Goal: Task Accomplishment & Management: Use online tool/utility

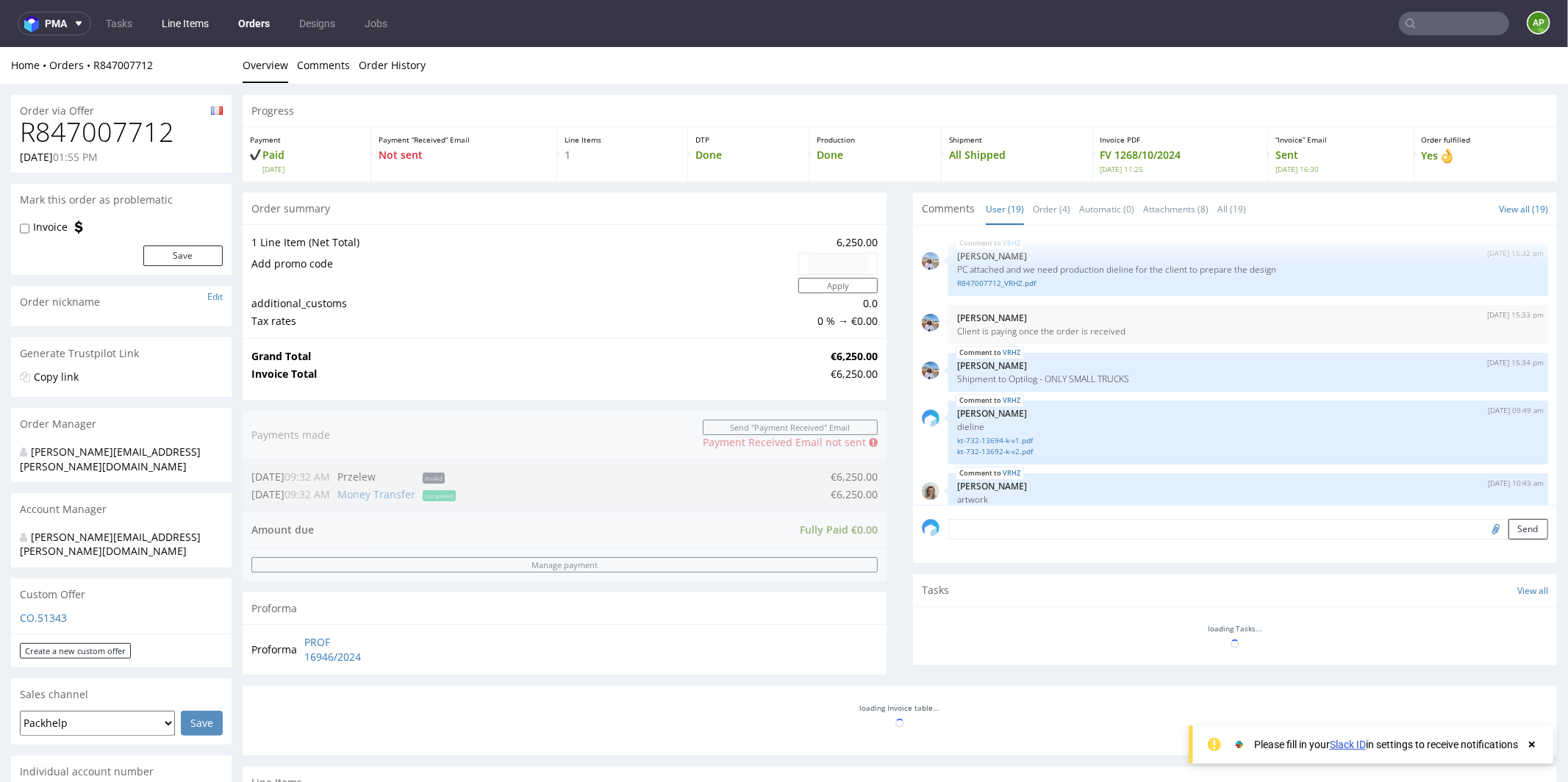
scroll to position [1007, 0]
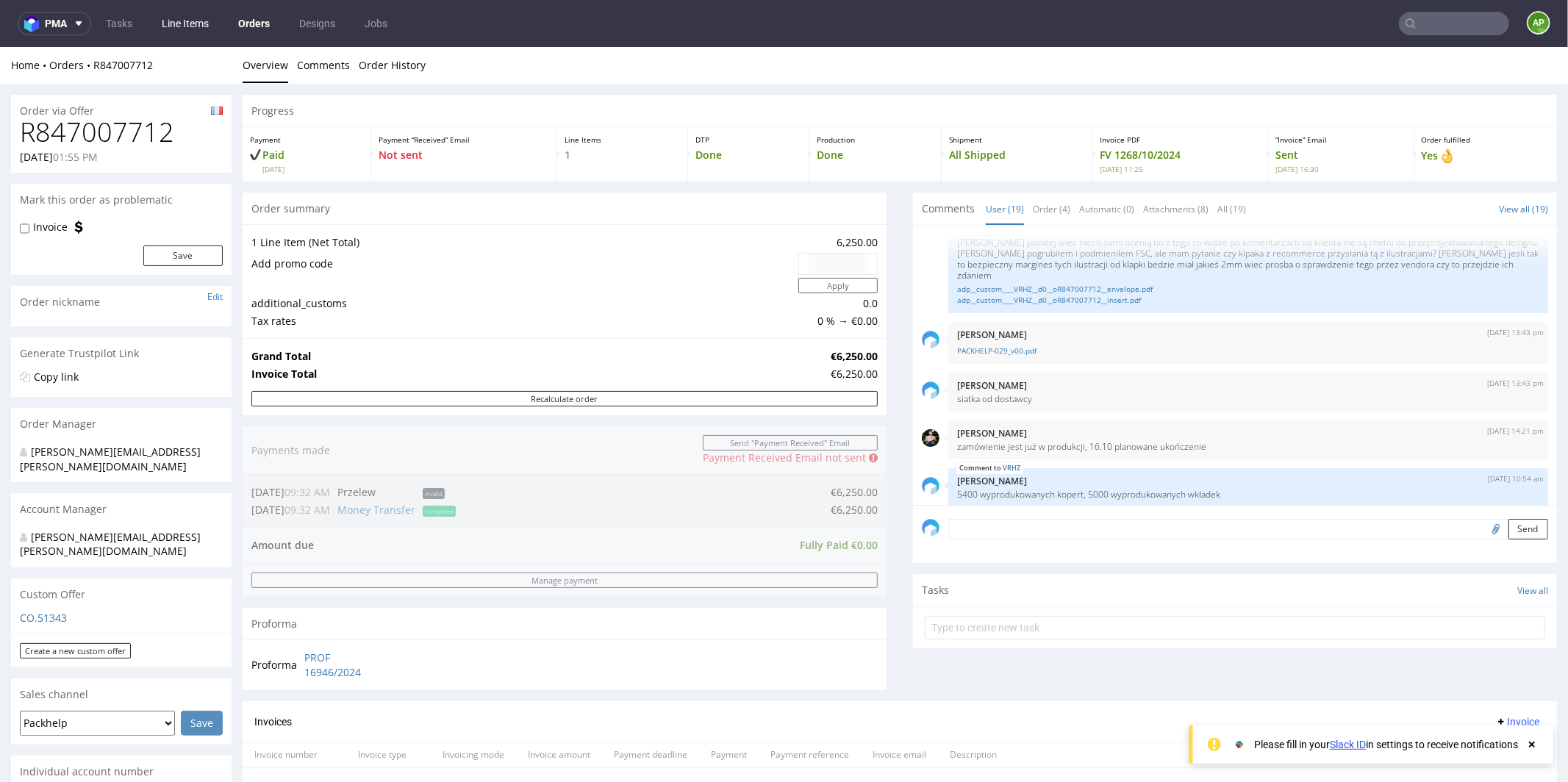
click at [173, 17] on link "Line Items" at bounding box center [185, 24] width 65 height 24
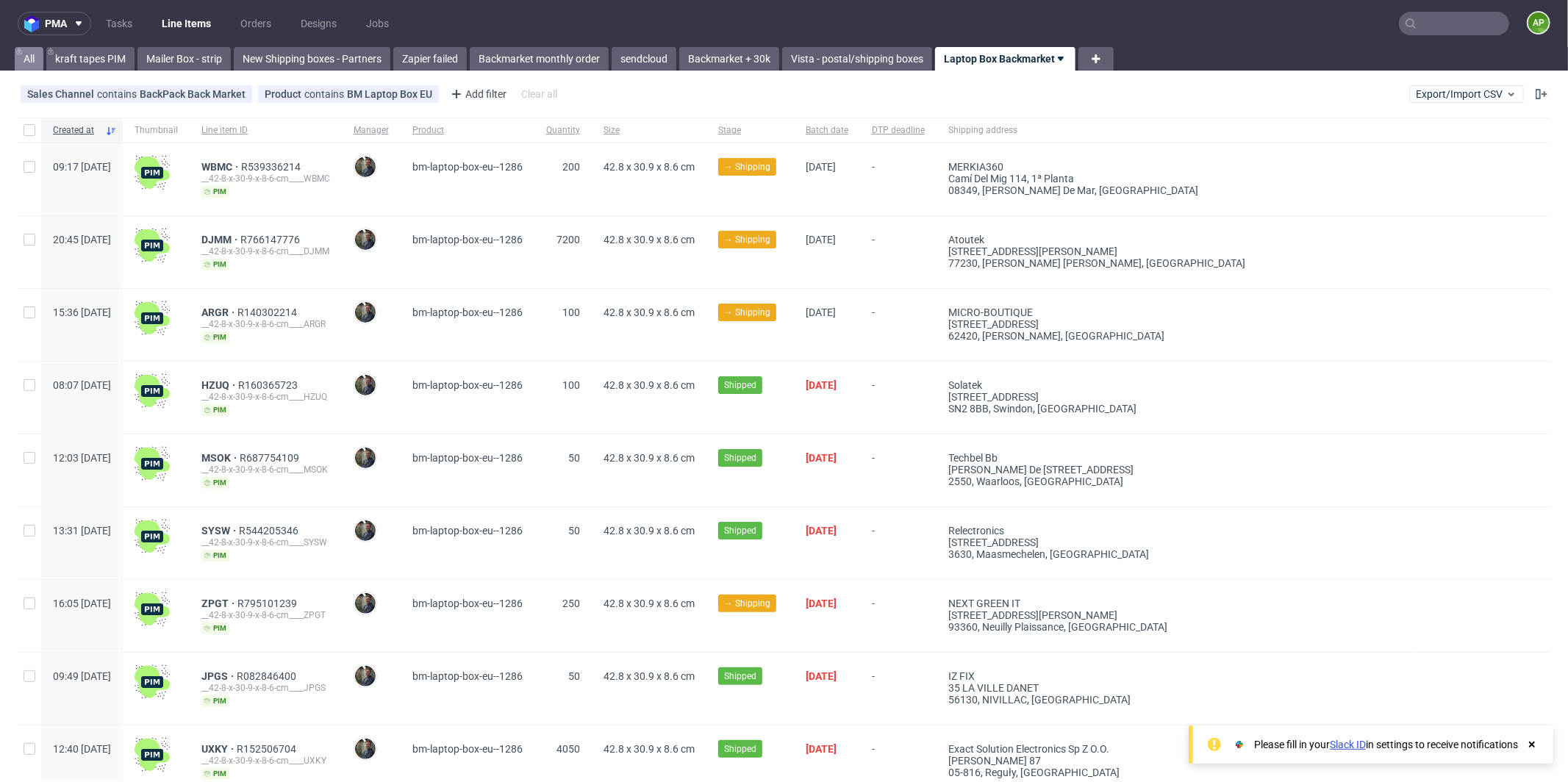
click at [33, 55] on link "All" at bounding box center [29, 59] width 29 height 24
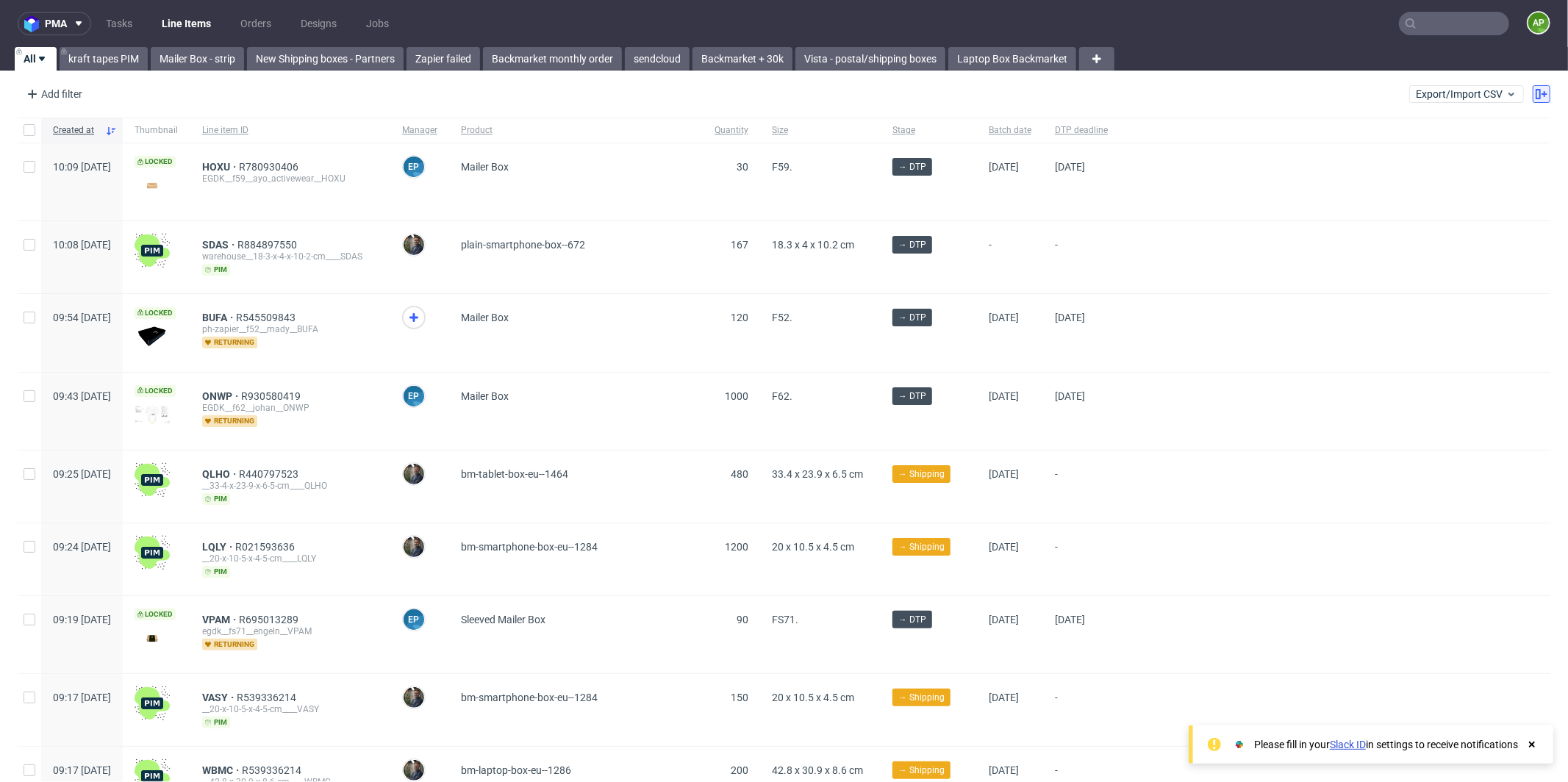
click at [1536, 92] on icon at bounding box center [1542, 94] width 12 height 12
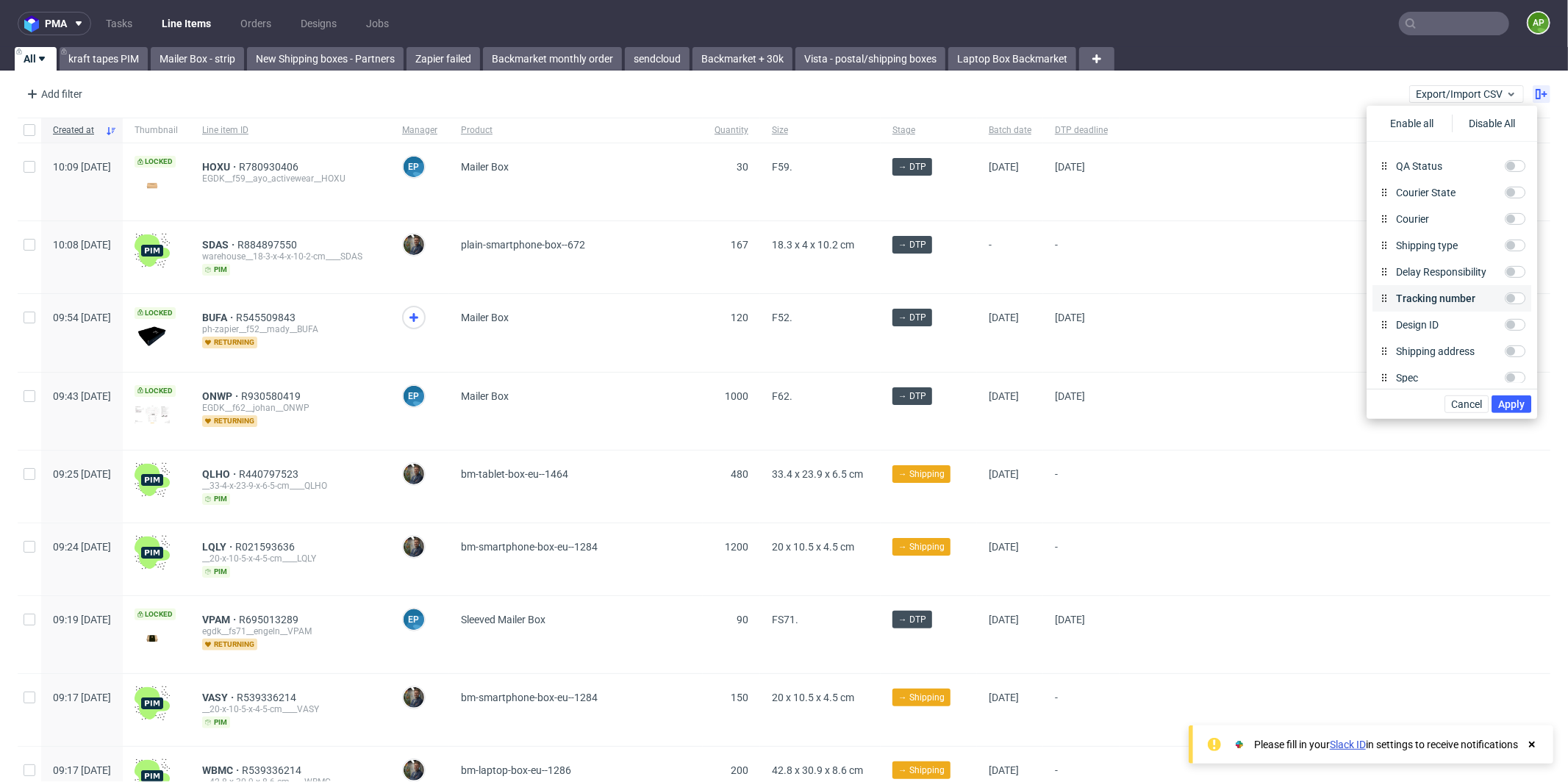
scroll to position [558, 0]
click at [1515, 293] on input "Tracking number" at bounding box center [1515, 294] width 21 height 12
checkbox input "true"
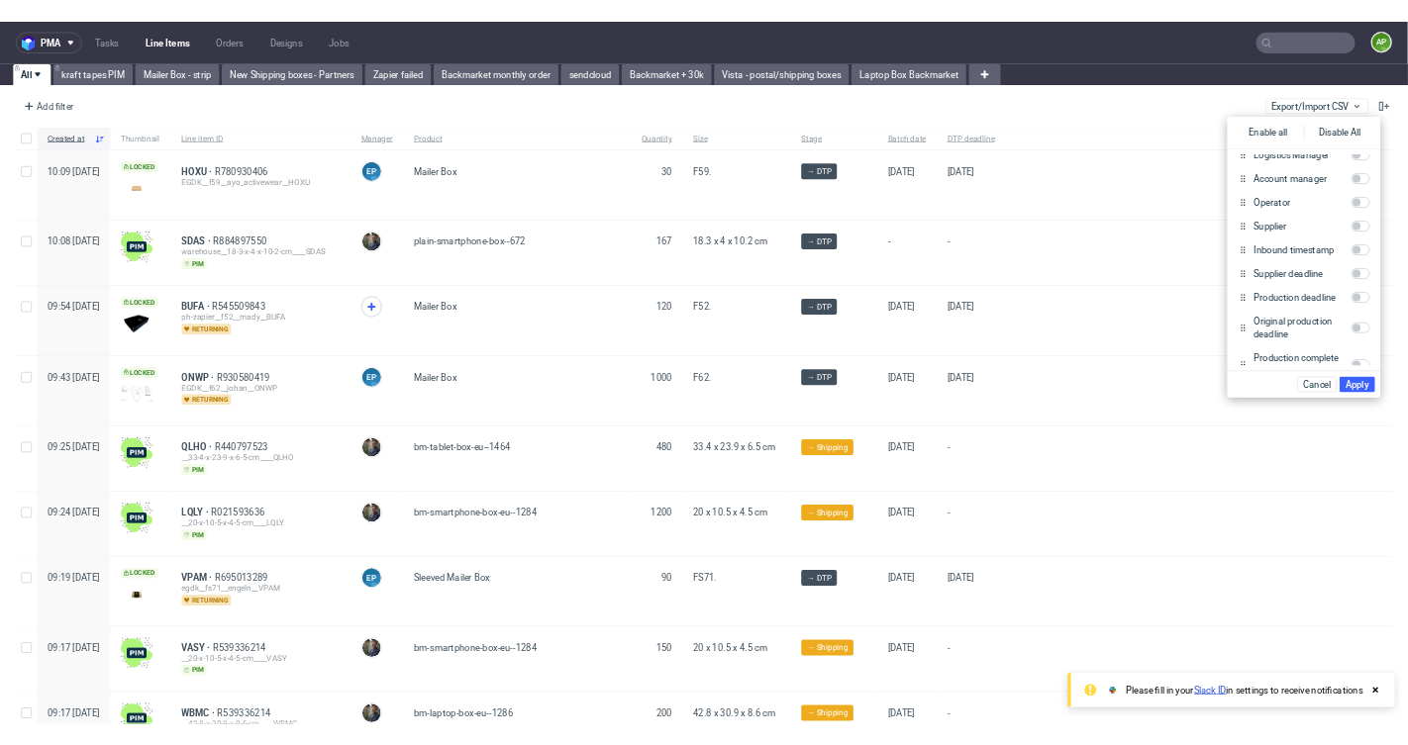
scroll to position [0, 0]
